Goal: Information Seeking & Learning: Learn about a topic

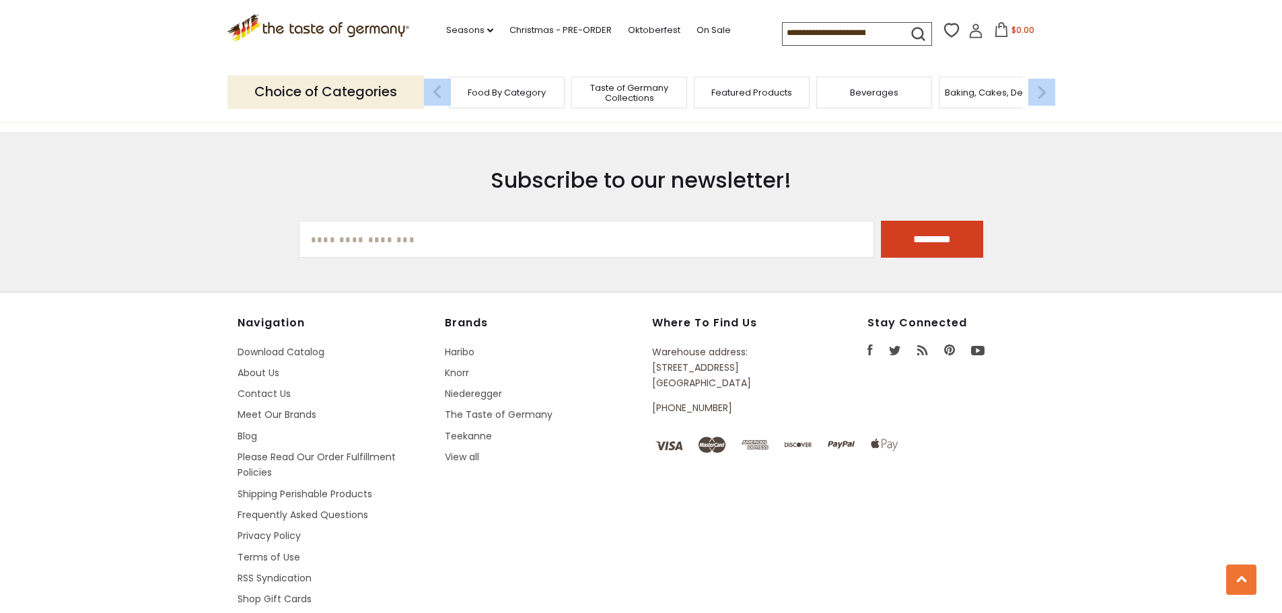
scroll to position [2428, 0]
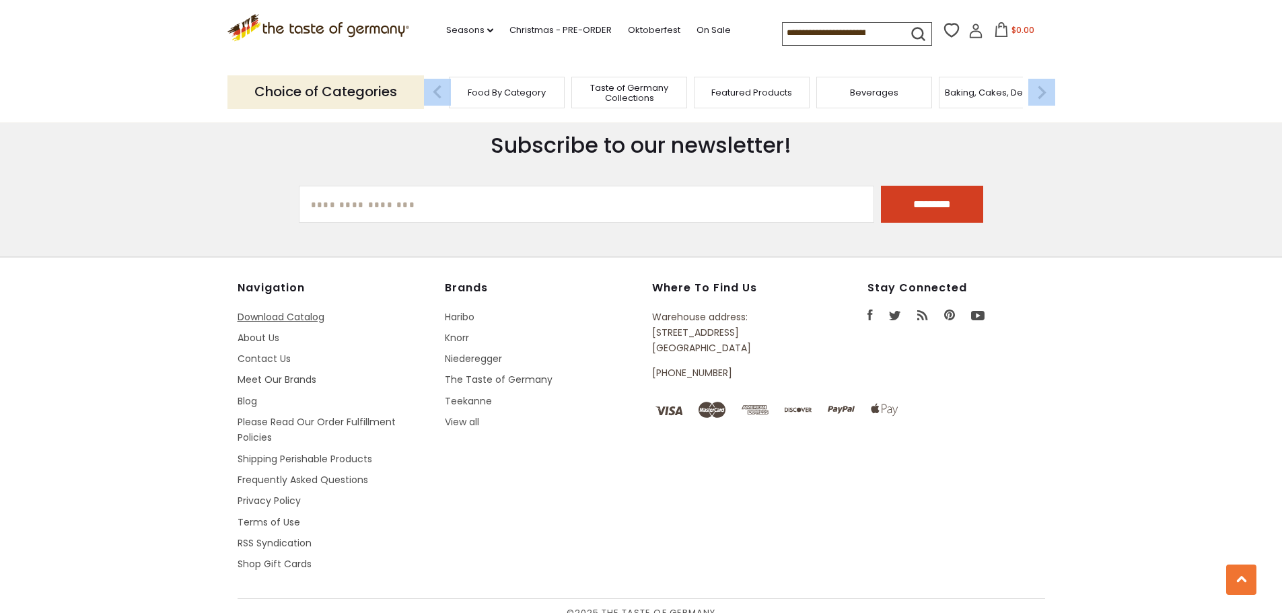
click at [302, 310] on link "Download Catalog" at bounding box center [281, 316] width 87 height 13
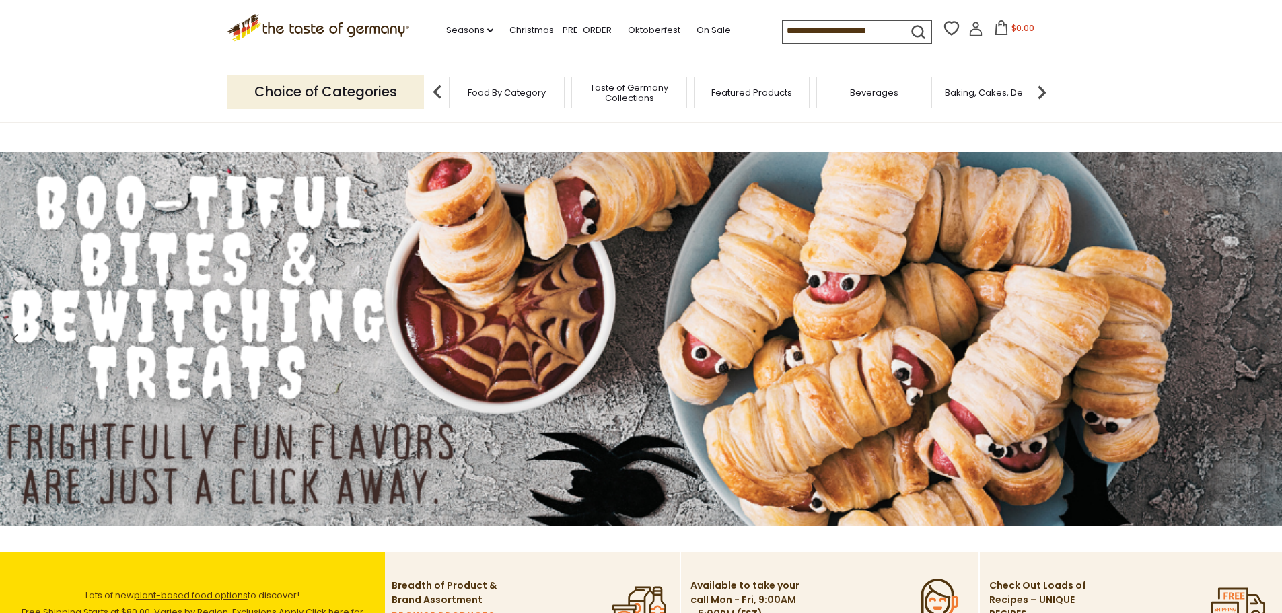
click at [486, 94] on span "Food By Category" at bounding box center [507, 92] width 78 height 10
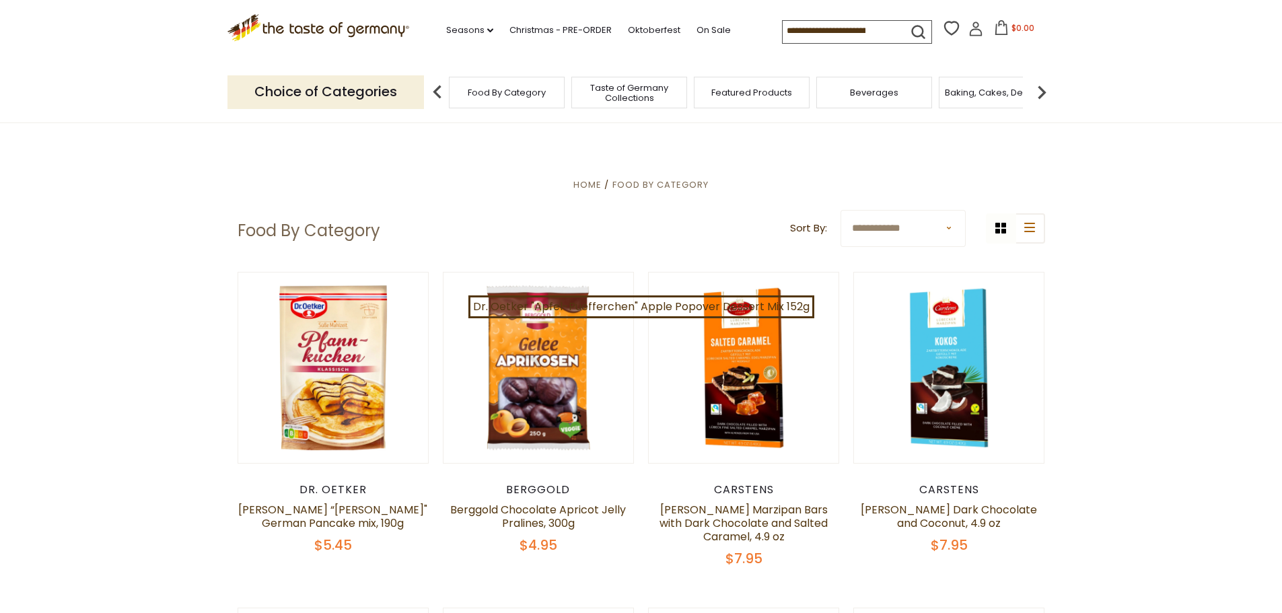
click at [287, 95] on p "Choice of Categories" at bounding box center [325, 91] width 197 height 33
click at [1042, 92] on img at bounding box center [1041, 92] width 27 height 27
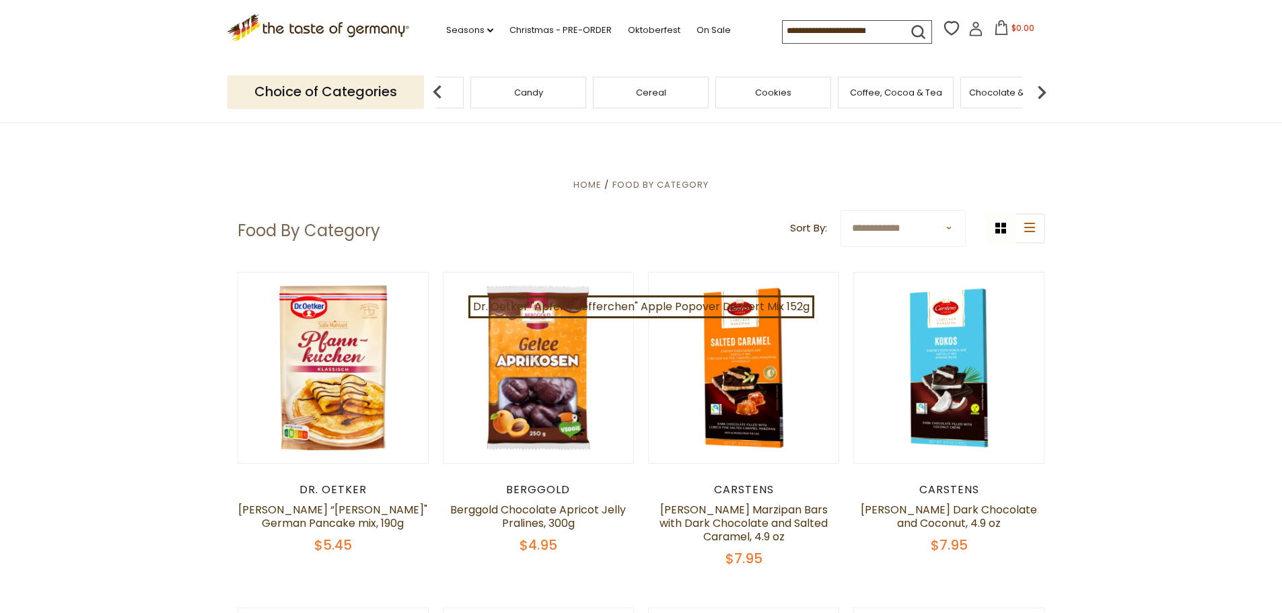
click at [1042, 92] on img at bounding box center [1041, 92] width 27 height 27
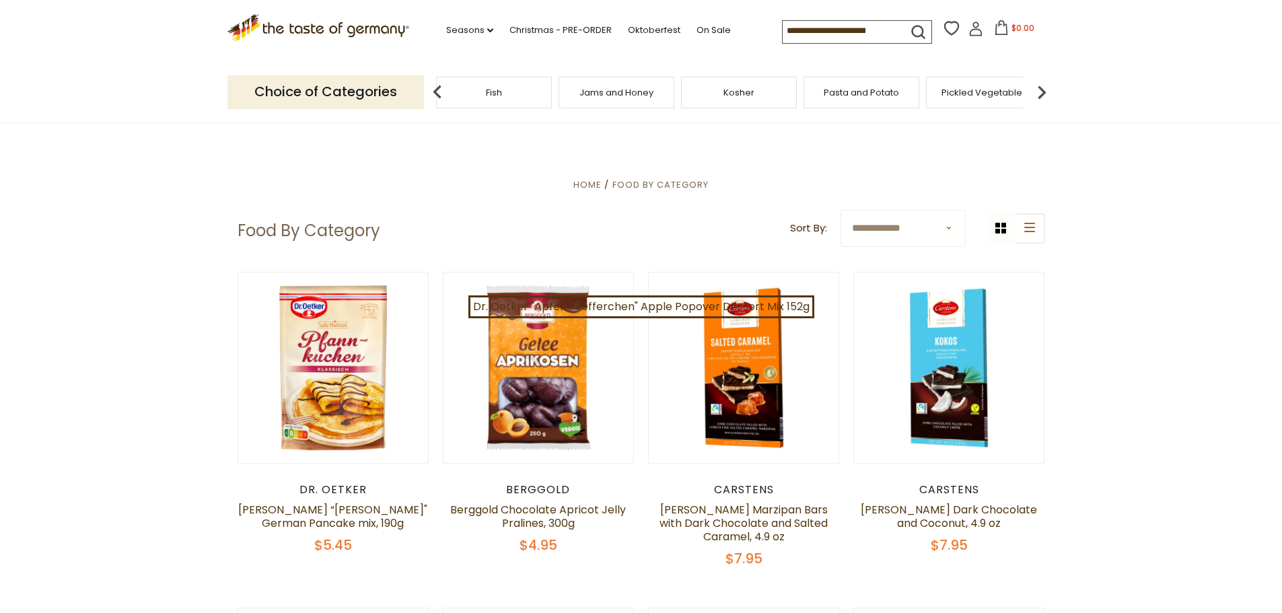
click at [1042, 92] on img at bounding box center [1041, 92] width 27 height 27
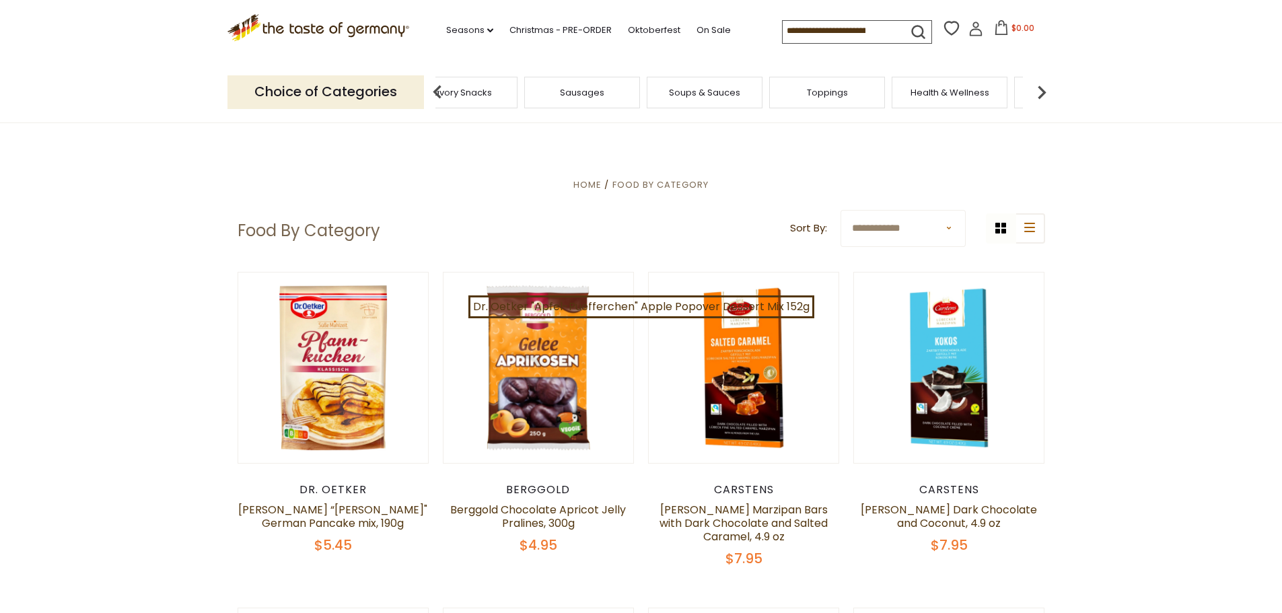
click at [1042, 92] on img at bounding box center [1041, 92] width 27 height 27
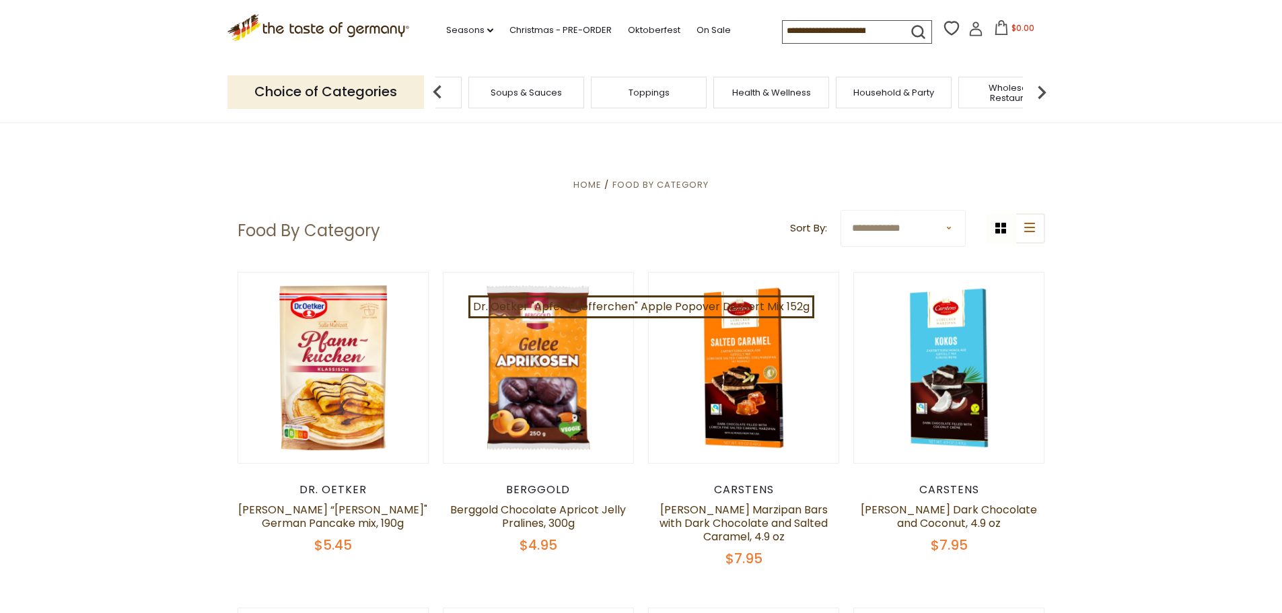
click at [1042, 92] on img at bounding box center [1041, 92] width 27 height 27
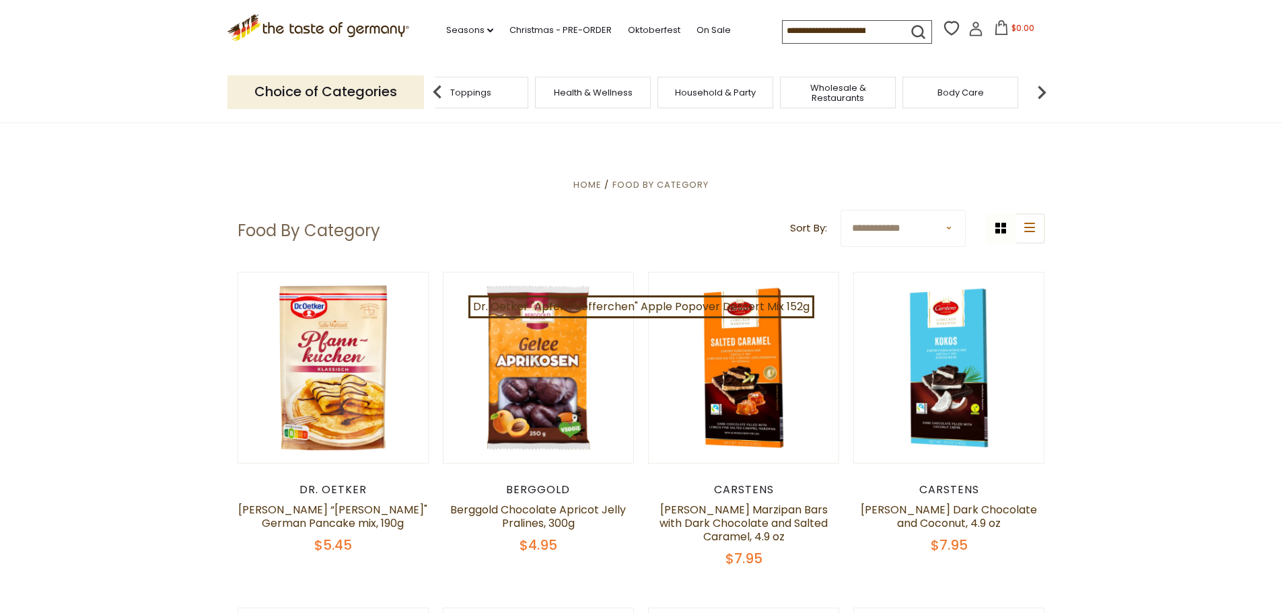
click at [1042, 92] on img at bounding box center [1041, 92] width 27 height 27
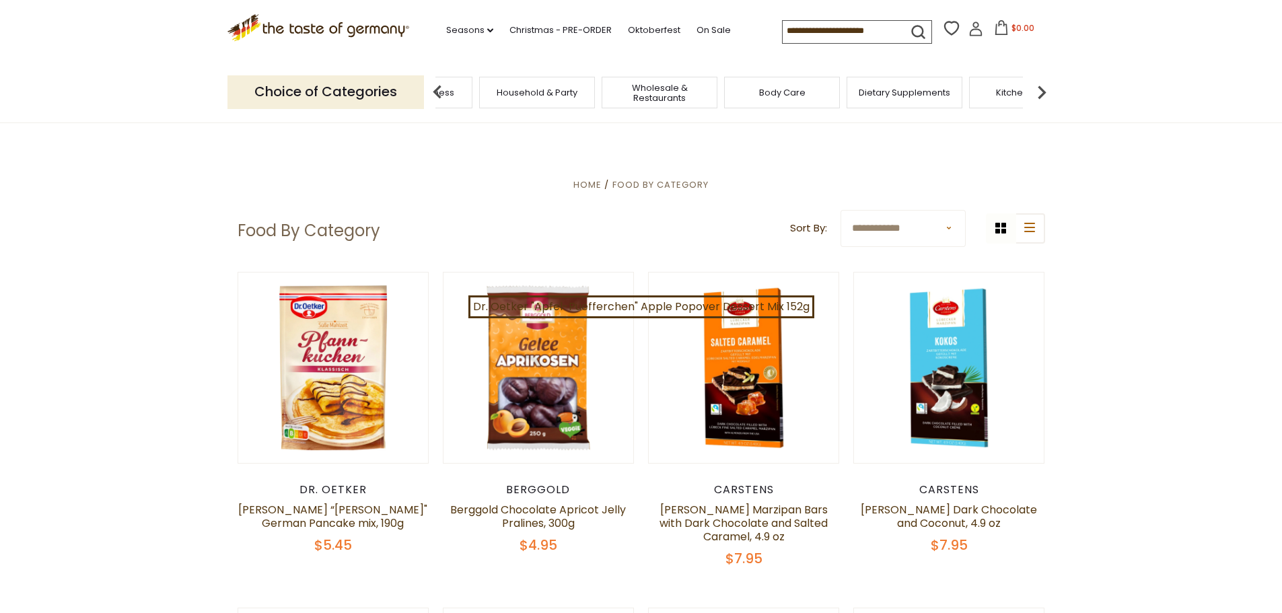
click at [1042, 92] on img at bounding box center [1041, 92] width 27 height 27
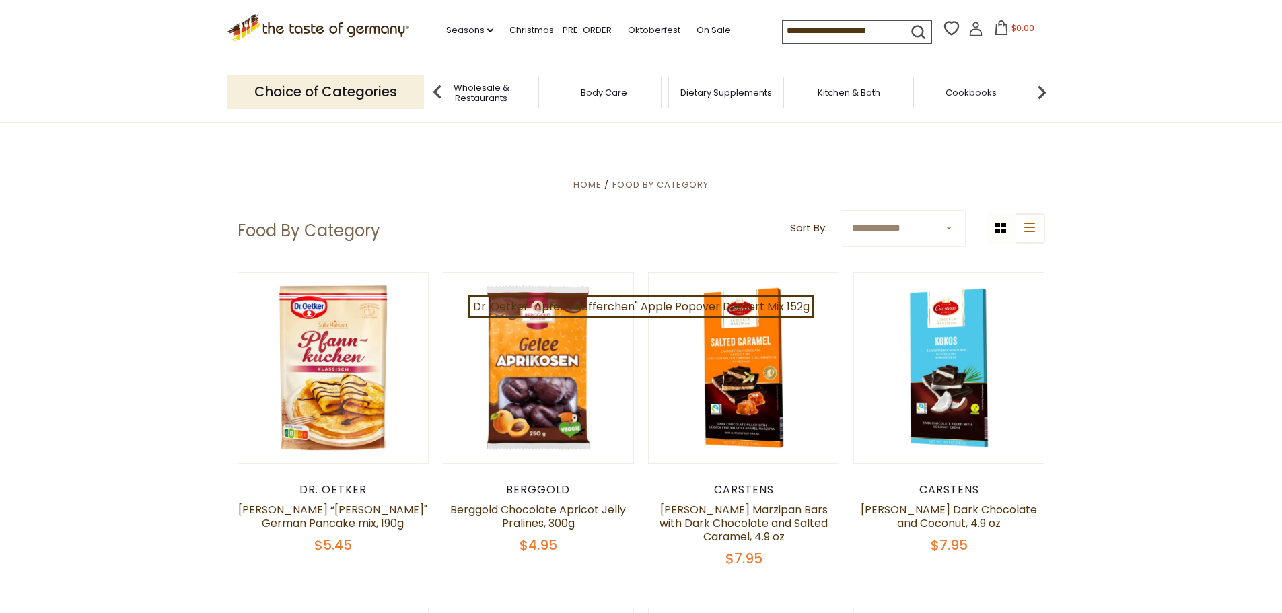
click at [1042, 92] on img at bounding box center [1041, 92] width 27 height 27
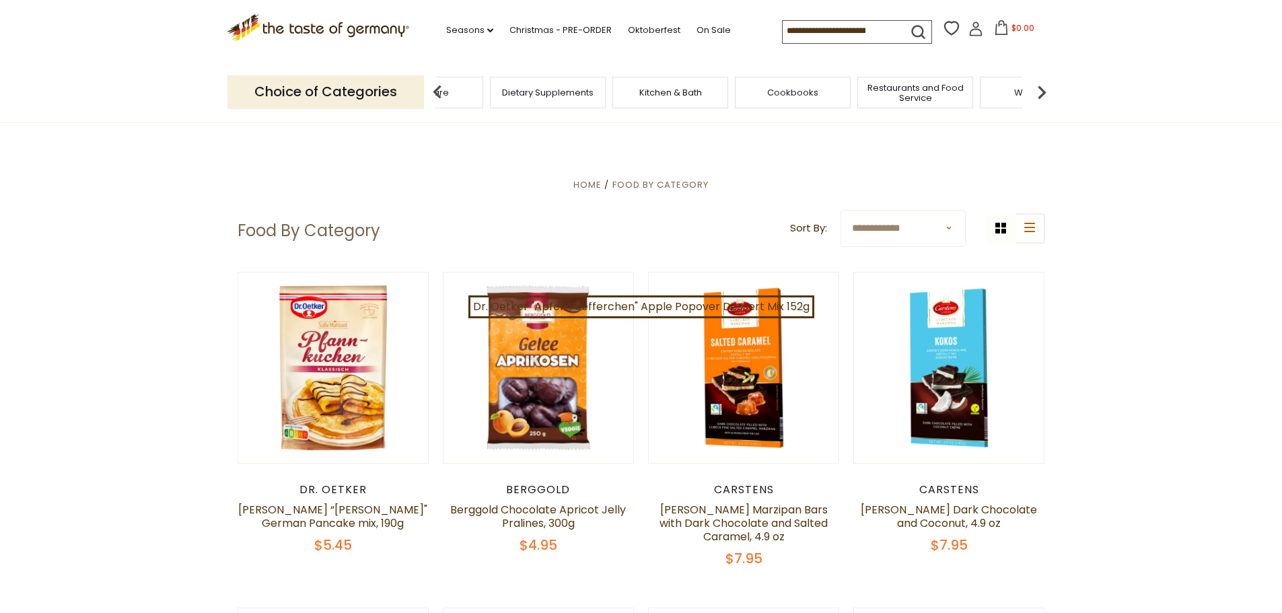
click at [1042, 92] on img at bounding box center [1041, 92] width 27 height 27
click at [437, 90] on img at bounding box center [437, 92] width 27 height 27
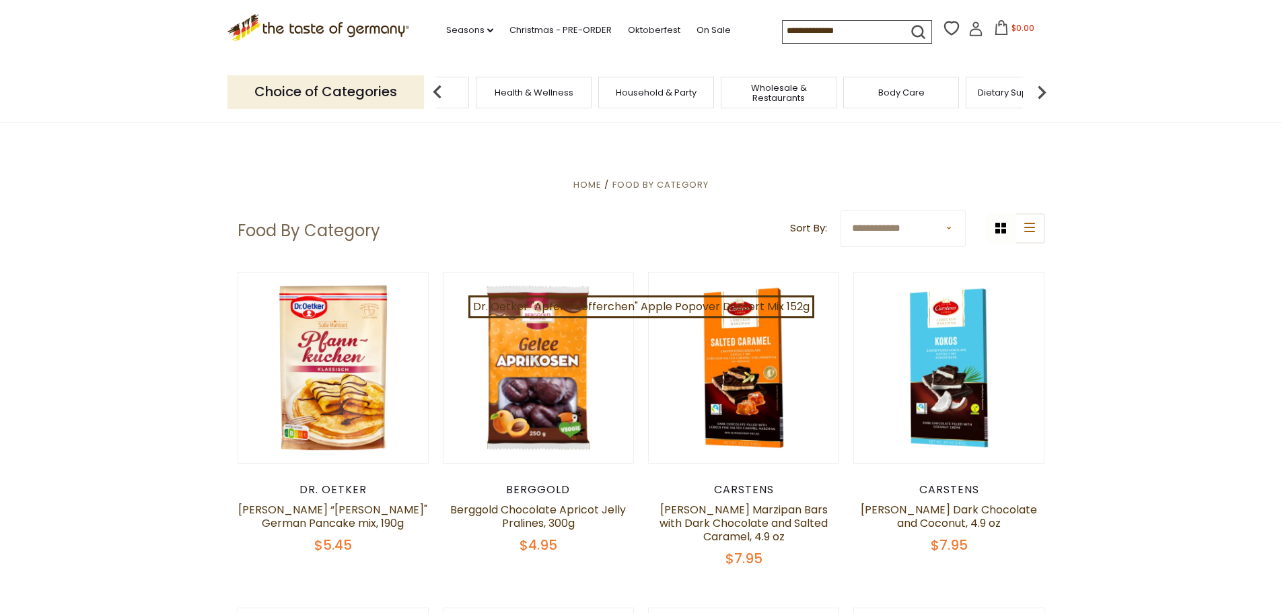
click at [437, 90] on img at bounding box center [437, 92] width 27 height 27
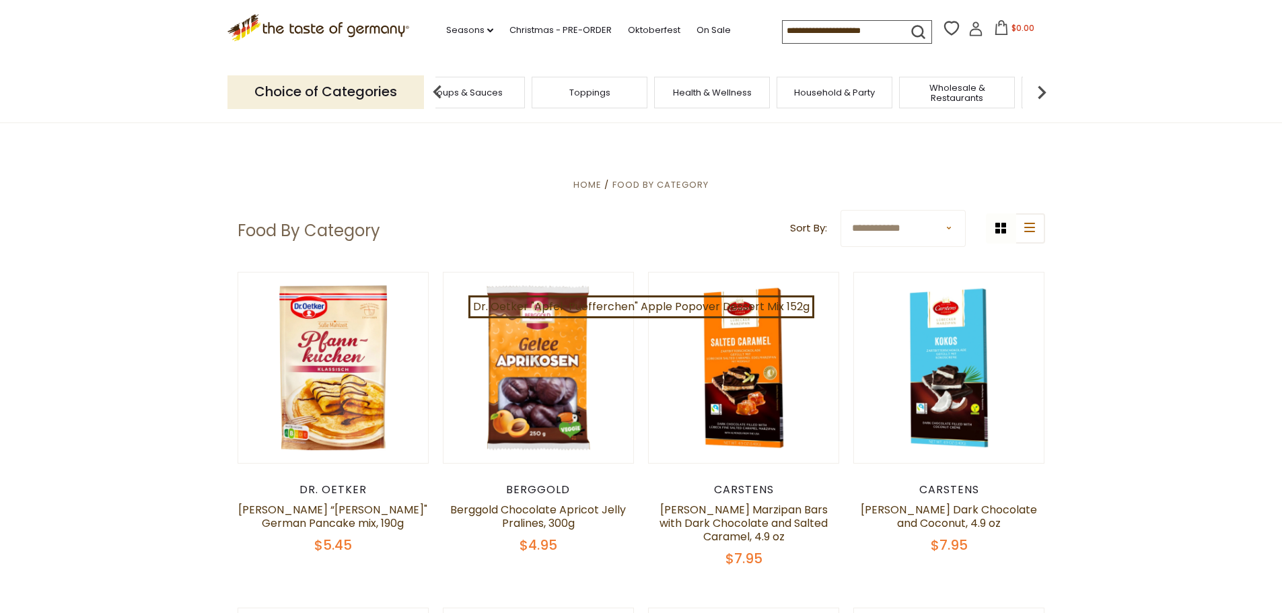
click at [437, 90] on img at bounding box center [437, 92] width 27 height 27
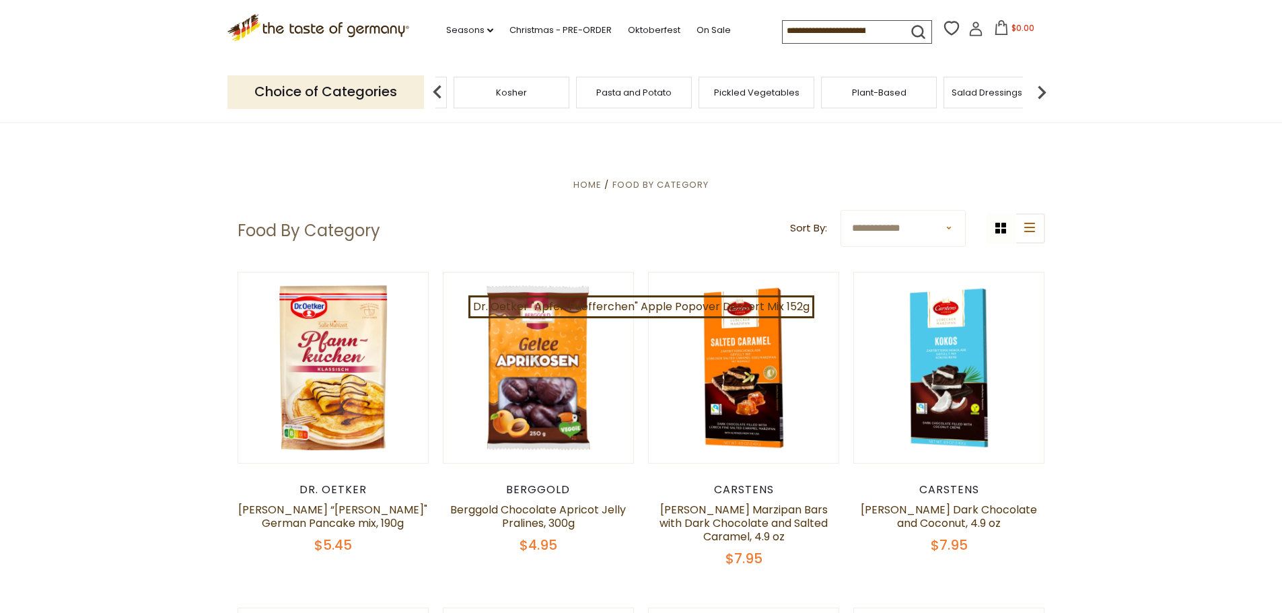
click at [608, 100] on div "Pasta and Potato" at bounding box center [634, 93] width 116 height 32
click at [626, 92] on span "Pasta and Potato" at bounding box center [633, 92] width 75 height 10
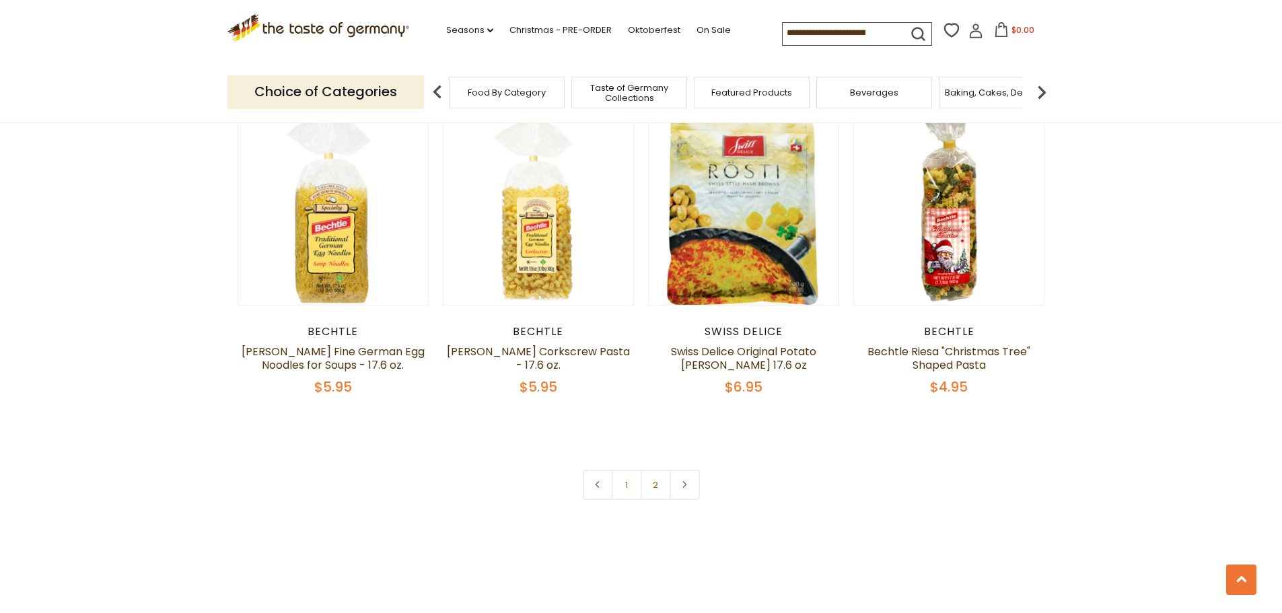
scroll to position [3163, 0]
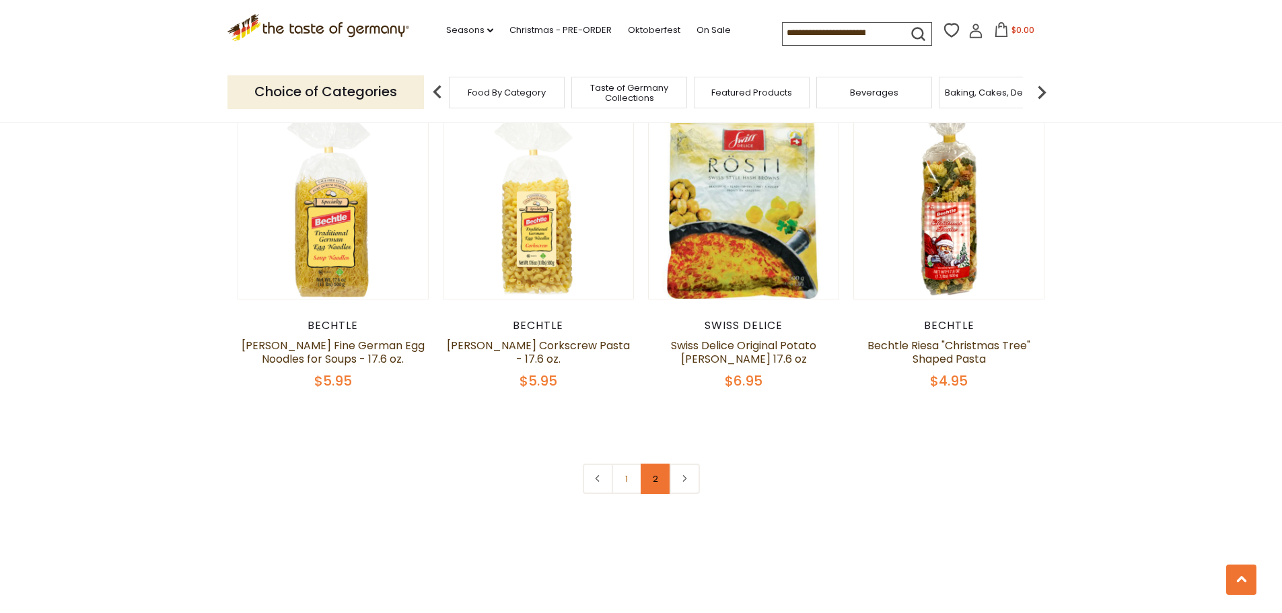
click at [655, 464] on link "2" at bounding box center [656, 479] width 30 height 30
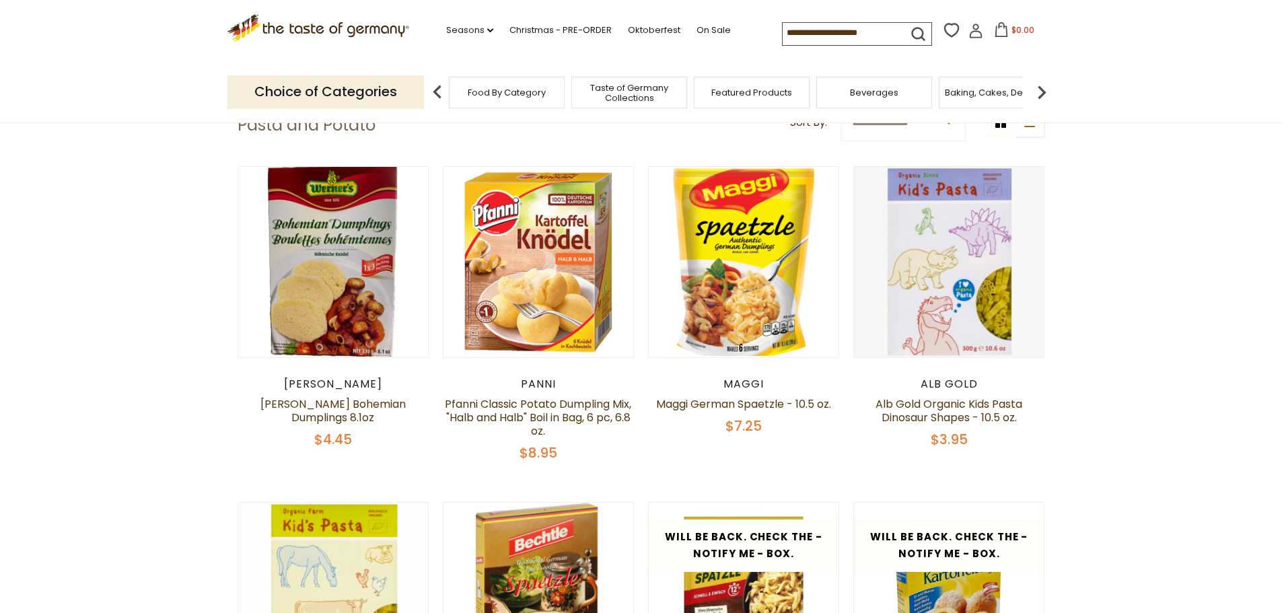
scroll to position [328, 0]
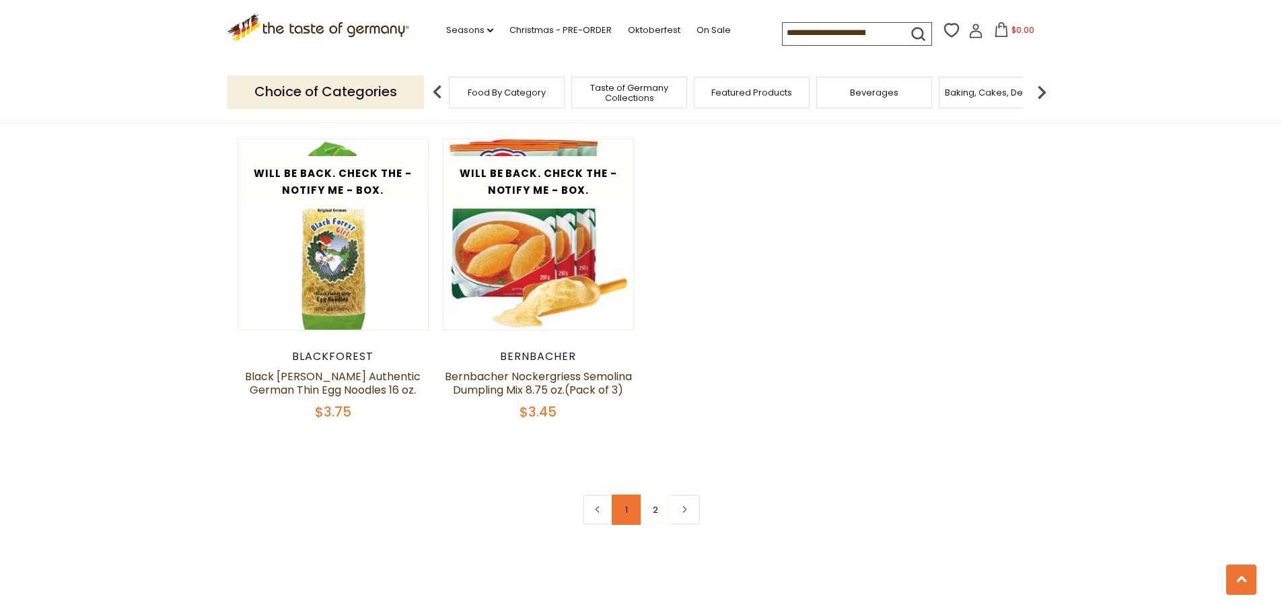
click at [628, 495] on link "1" at bounding box center [627, 510] width 30 height 30
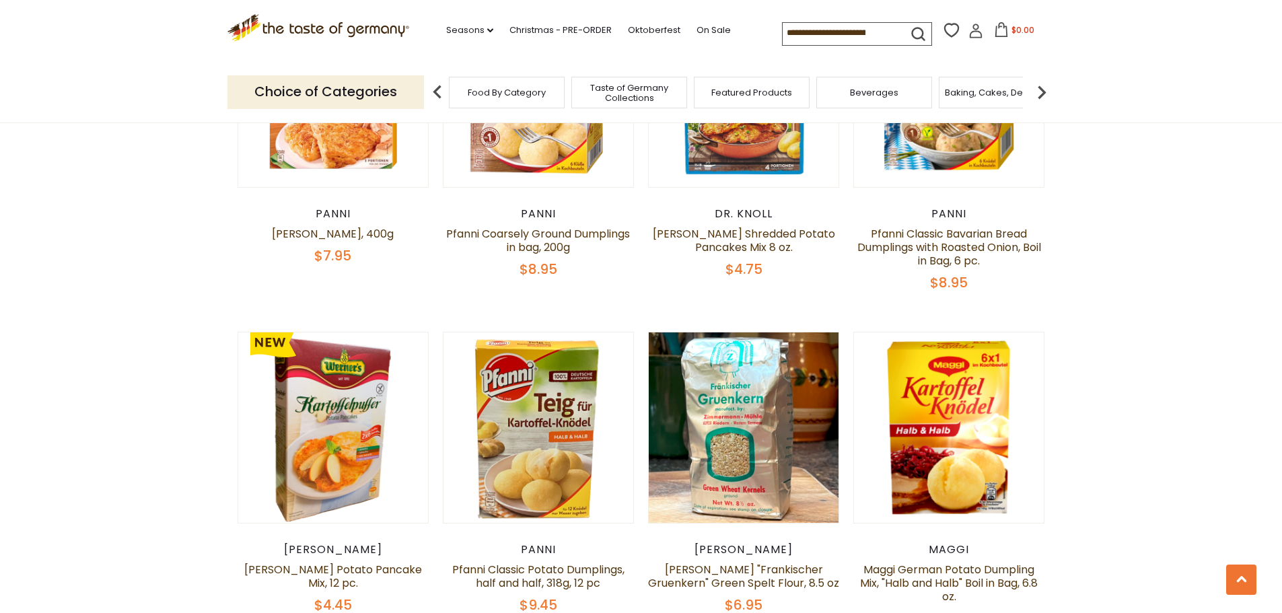
scroll to position [1069, 0]
